Goal: Navigation & Orientation: Find specific page/section

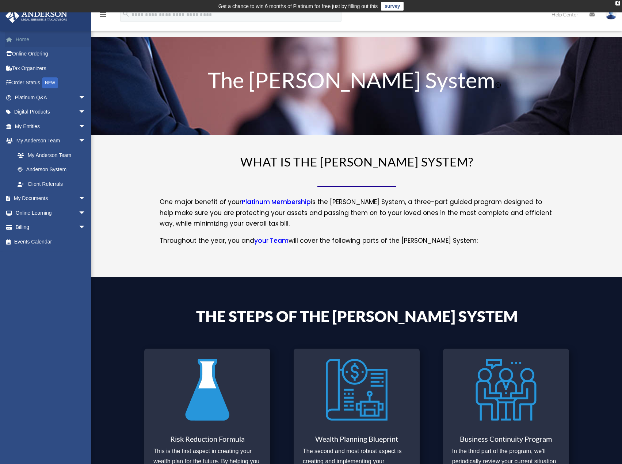
click at [17, 39] on link "Home" at bounding box center [51, 39] width 92 height 15
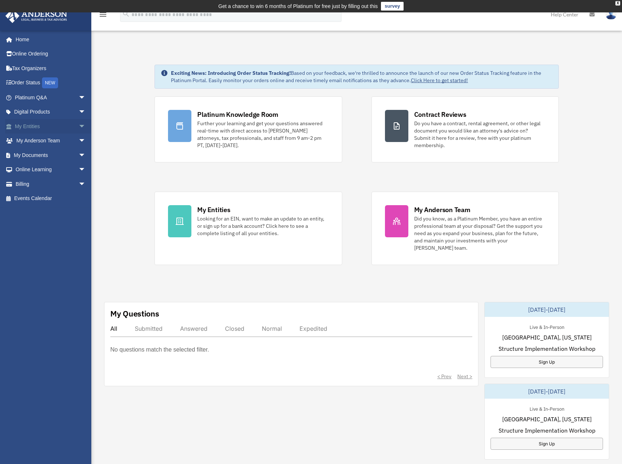
click at [79, 127] on span "arrow_drop_down" at bounding box center [86, 126] width 15 height 15
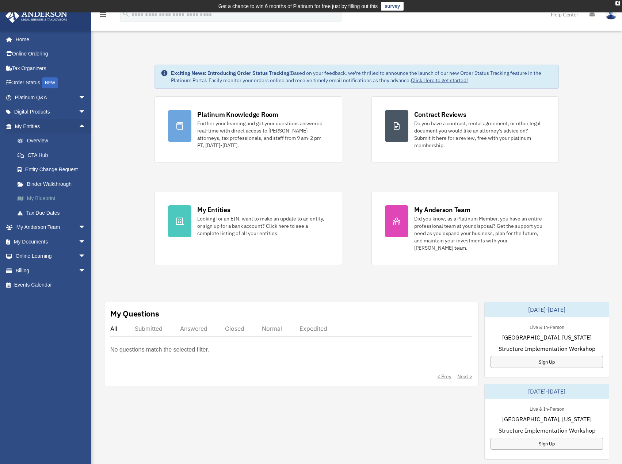
click at [50, 198] on link "My Blueprint" at bounding box center [53, 198] width 87 height 15
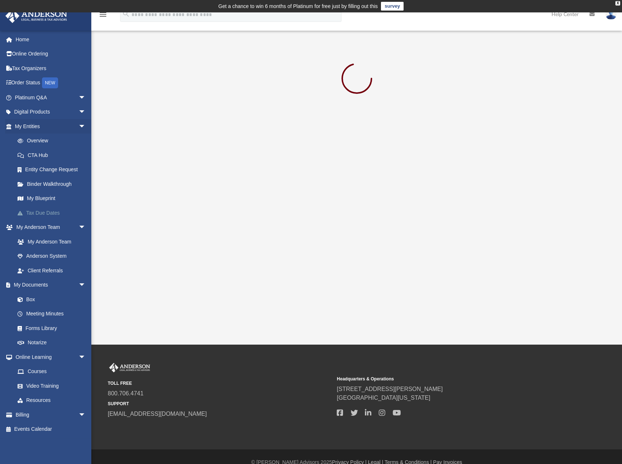
click at [43, 210] on link "Tax Due Dates" at bounding box center [53, 213] width 87 height 15
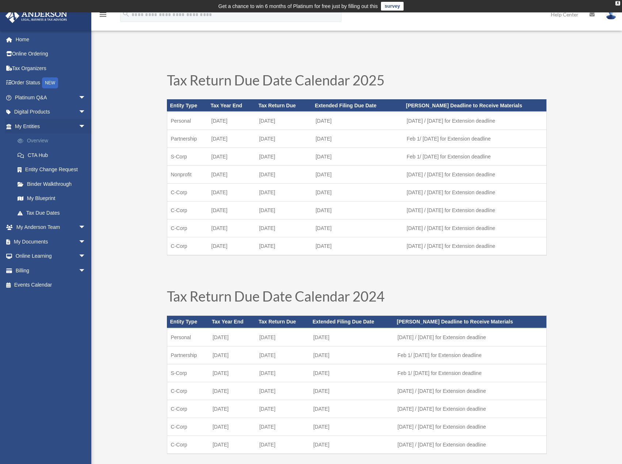
click at [45, 143] on link "Overview" at bounding box center [53, 141] width 87 height 15
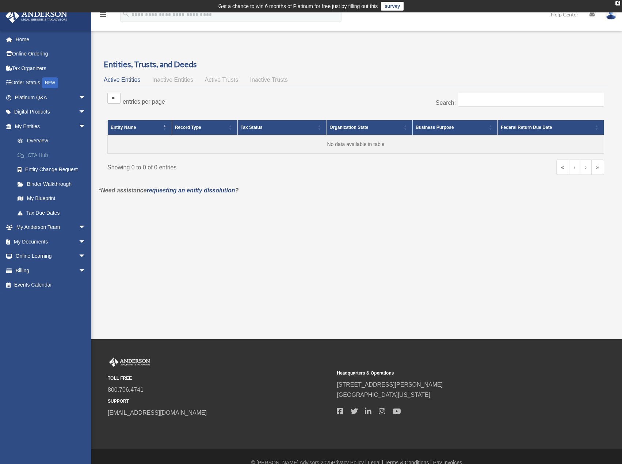
click at [42, 155] on link "CTA Hub" at bounding box center [53, 155] width 87 height 15
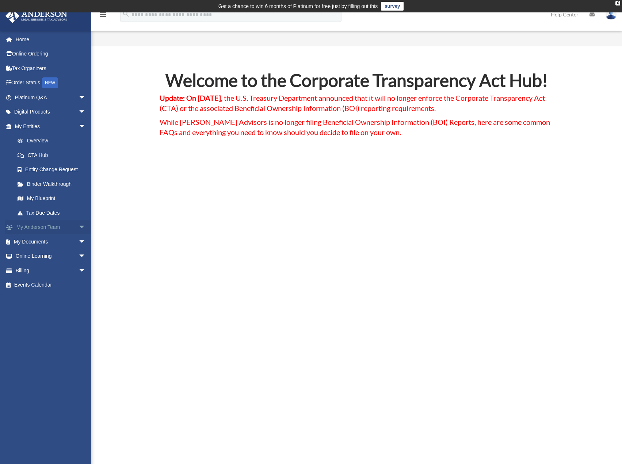
click at [79, 226] on span "arrow_drop_down" at bounding box center [86, 227] width 15 height 15
click at [42, 241] on link "My Anderson Team" at bounding box center [53, 242] width 87 height 15
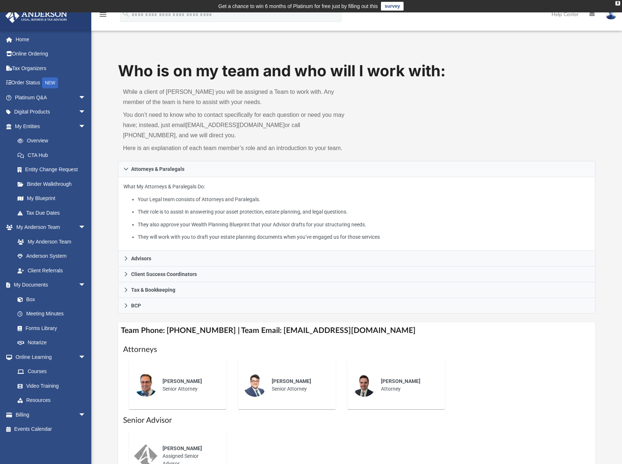
click at [593, 16] on icon at bounding box center [592, 14] width 5 height 5
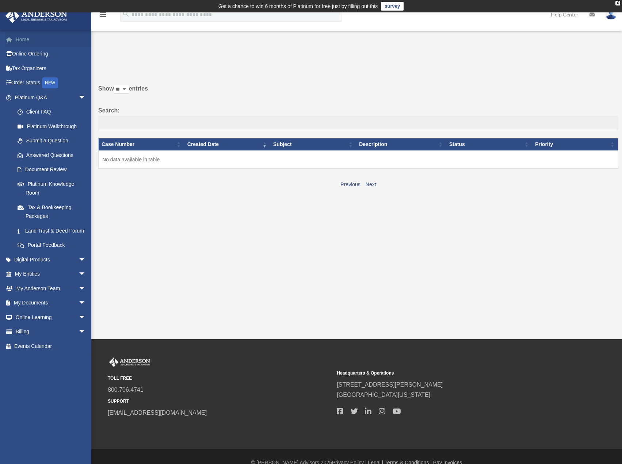
click at [14, 41] on span at bounding box center [12, 39] width 5 height 5
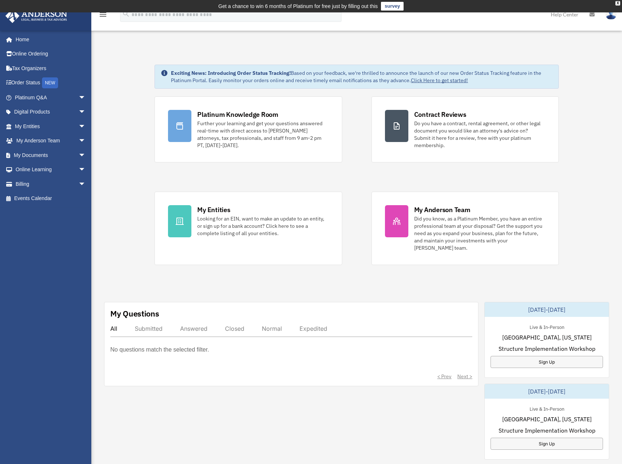
drag, startPoint x: 118, startPoint y: 117, endPoint x: 117, endPoint y: 79, distance: 38.4
click at [117, 79] on div "Exciting News: Introducing Order Status Tracking! Based on your feedback, we're…" at bounding box center [357, 389] width 542 height 687
